Goal: Task Accomplishment & Management: Manage account settings

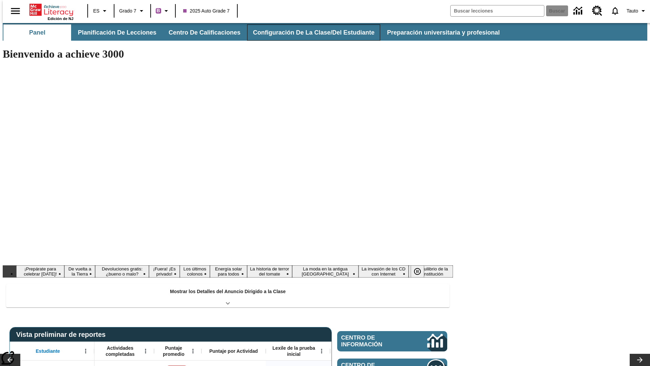
click at [306, 33] on button "Configuración de la clase/del estudiante" at bounding box center [313, 32] width 133 height 16
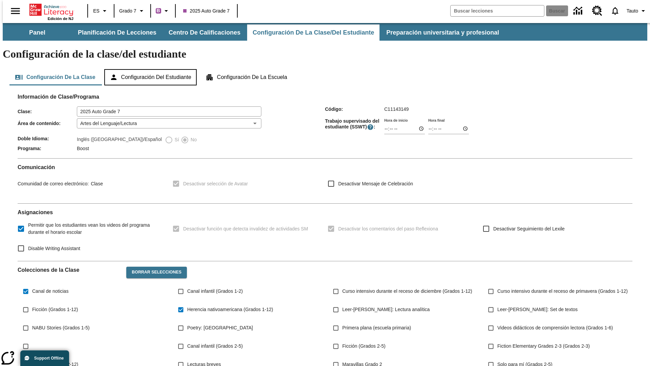
click at [151, 69] on button "Configuración del estudiante" at bounding box center [150, 77] width 92 height 16
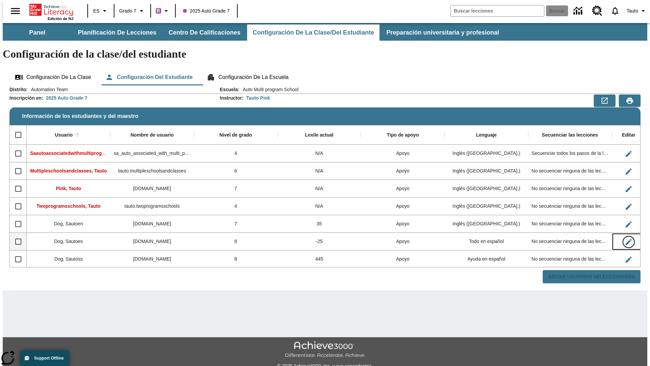
click at [626, 239] on icon "Editar Usuario" at bounding box center [629, 242] width 6 height 6
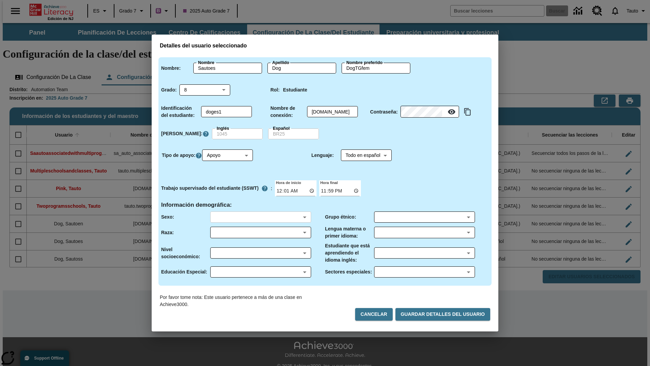
click at [260, 217] on body "Saltar al contenido principal Edición de NJ ES Grado 7 B 2025 Auto Grade 7 Busc…" at bounding box center [325, 202] width 645 height 358
click at [260, 232] on body "Saltar al contenido principal Edición de NJ ES Grado 7 B 2025 Auto Grade 7 Busc…" at bounding box center [325, 202] width 645 height 358
click at [260, 253] on body "Saltar al contenido principal Edición de NJ ES Grado 7 B 2025 Auto Grade 7 Busc…" at bounding box center [325, 202] width 645 height 358
click at [260, 272] on body "Saltar al contenido principal Edición de NJ ES Grado 7 B 2025 Auto Grade 7 Busc…" at bounding box center [325, 202] width 645 height 358
click at [424, 217] on body "Saltar al contenido principal Edición de NJ ES Grado 7 B 2025 Auto Grade 7 Busc…" at bounding box center [325, 202] width 645 height 358
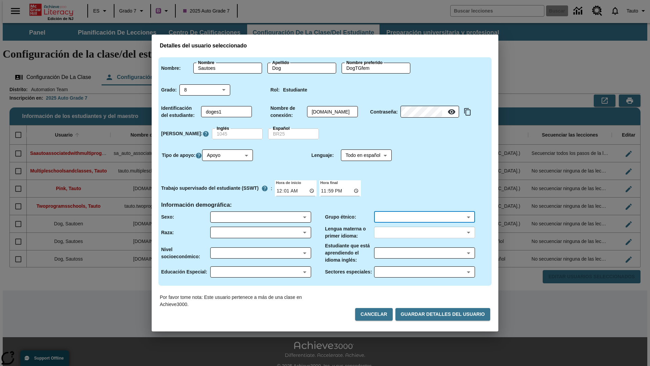
click at [424, 232] on body "Saltar al contenido principal Edición de NJ ES Grado 7 B 2025 Auto Grade 7 Busc…" at bounding box center [325, 202] width 645 height 358
click at [424, 253] on body "Saltar al contenido principal Edición de NJ ES Grado 7 B 2025 Auto Grade 7 Busc…" at bounding box center [325, 202] width 645 height 358
